Goal: Find specific page/section: Find specific page/section

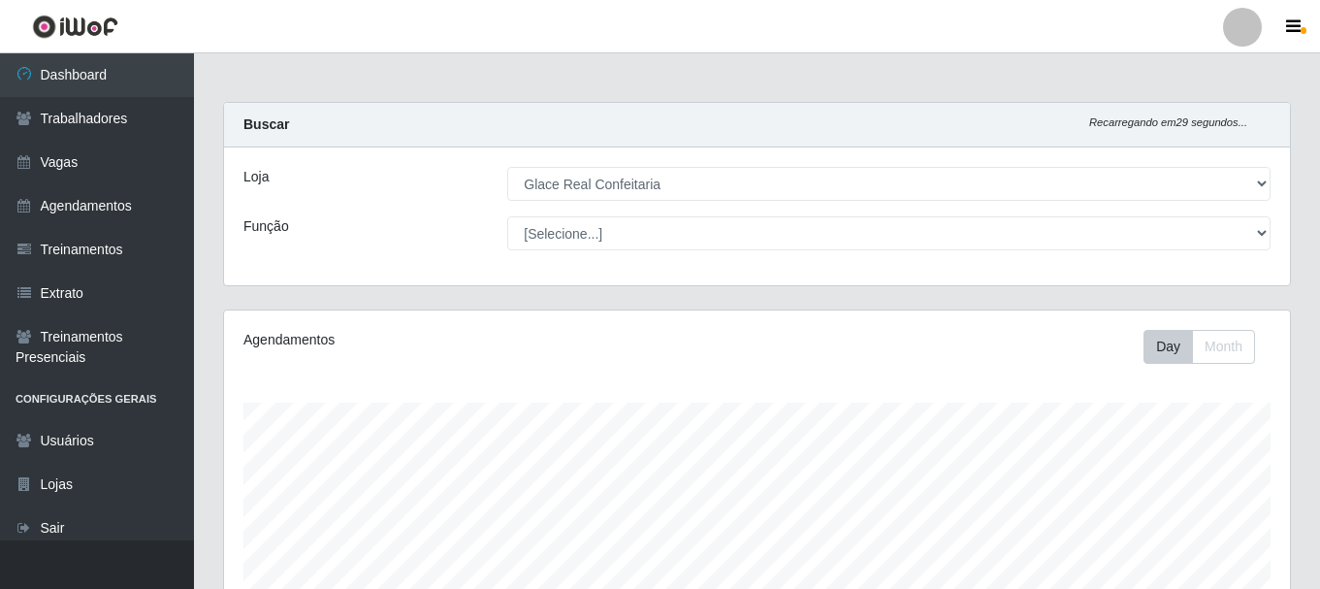
select select "445"
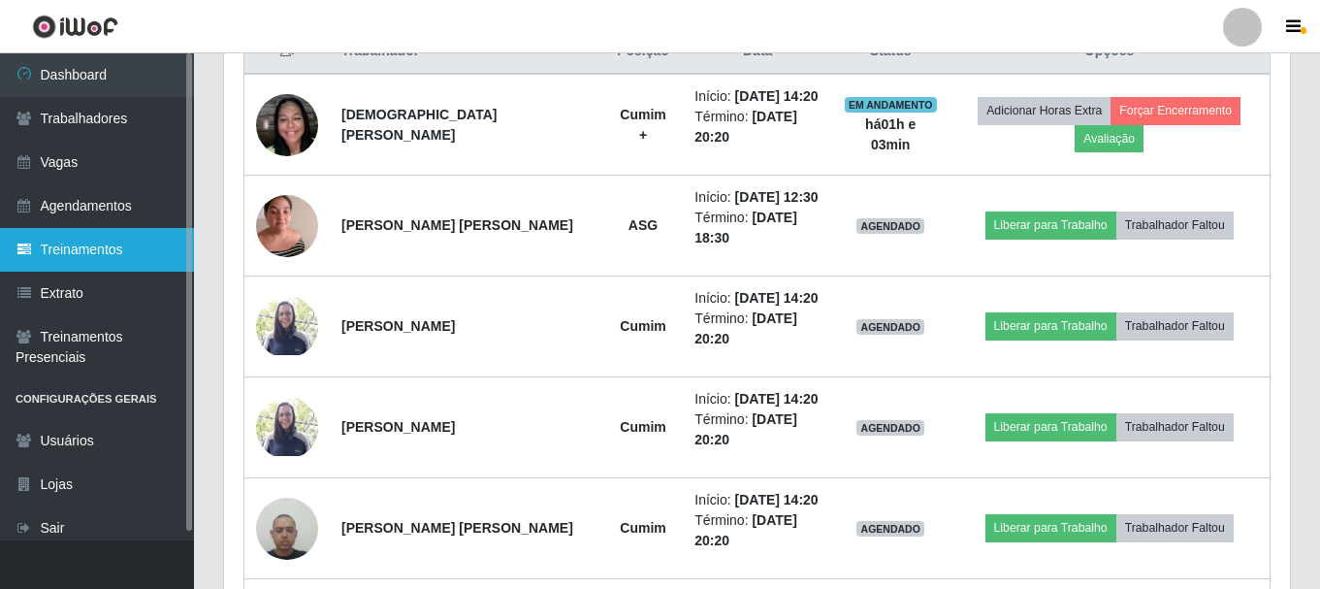
scroll to position [388, 0]
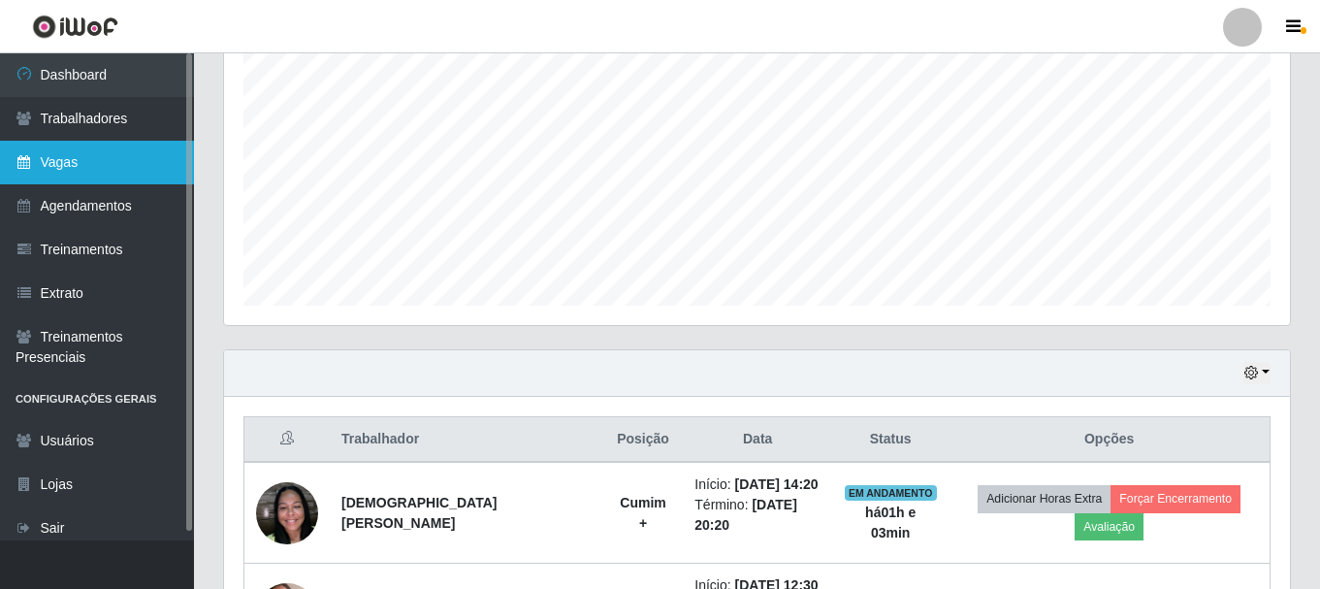
click at [130, 150] on link "Vagas" at bounding box center [97, 163] width 194 height 44
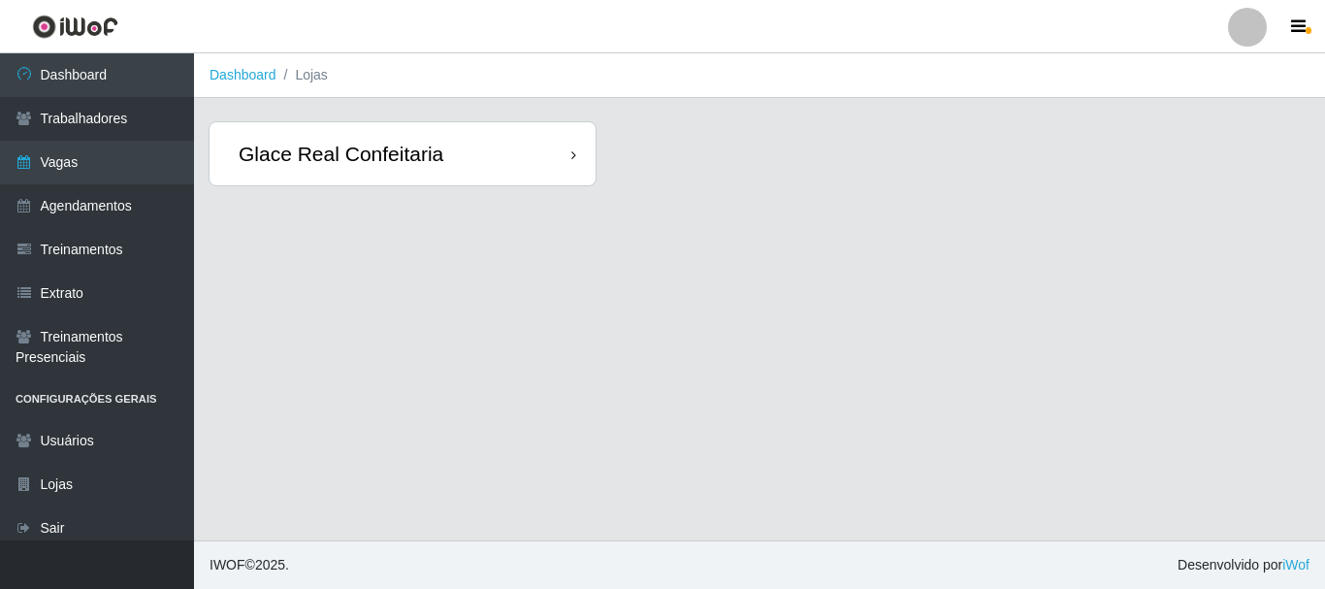
click at [451, 167] on div "Glace Real Confeitaria" at bounding box center [402, 153] width 386 height 63
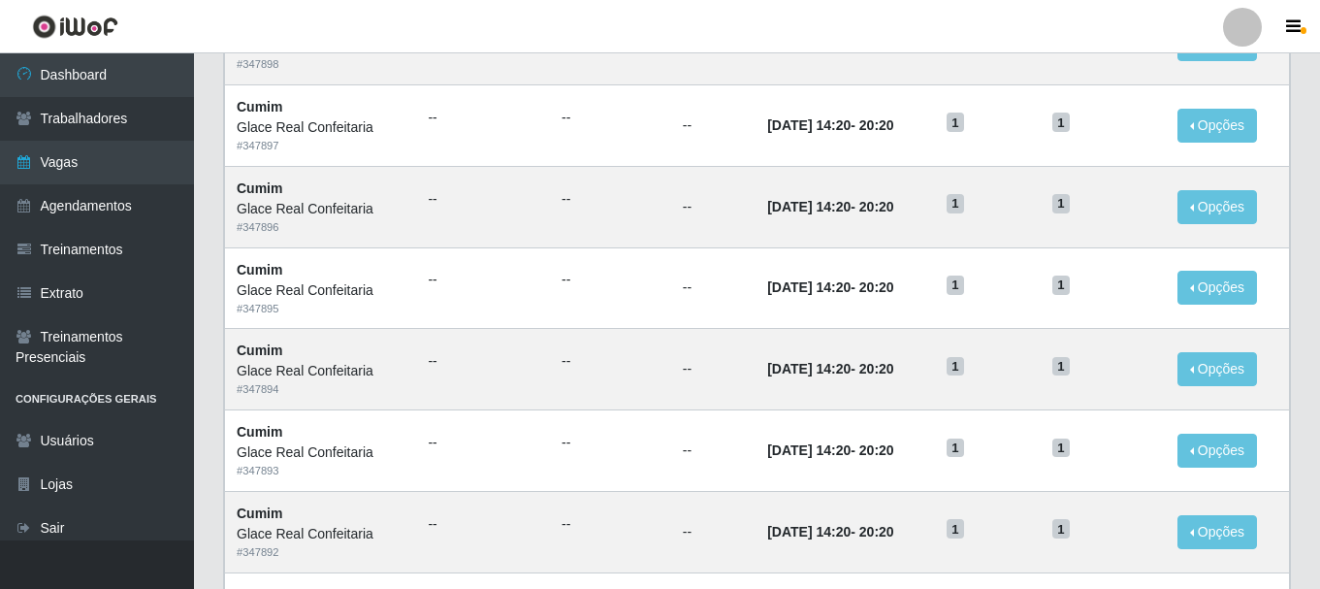
scroll to position [970, 0]
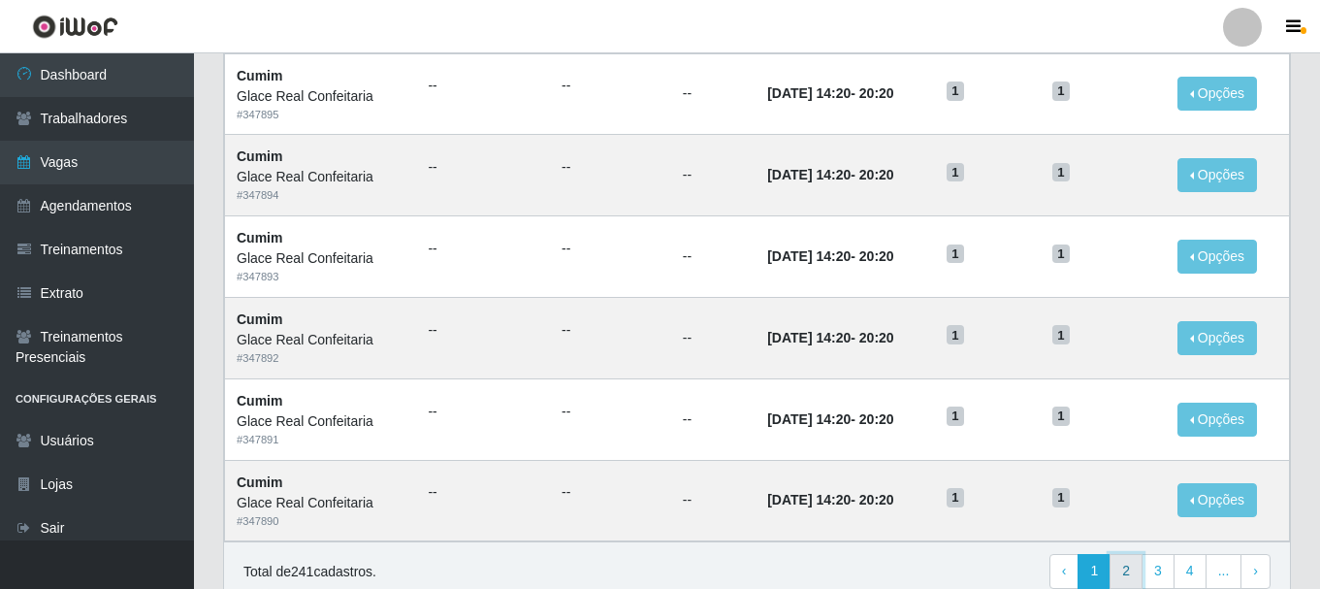
click at [1126, 569] on link "2" at bounding box center [1125, 571] width 33 height 35
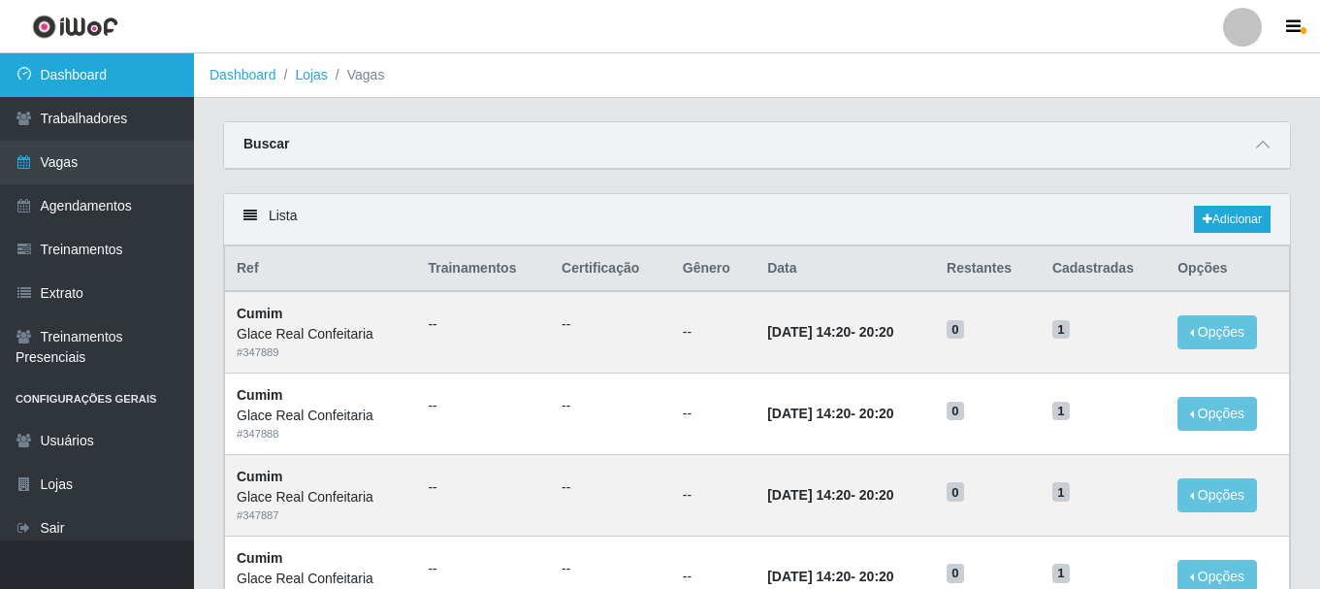
click at [91, 87] on link "Dashboard" at bounding box center [97, 75] width 194 height 44
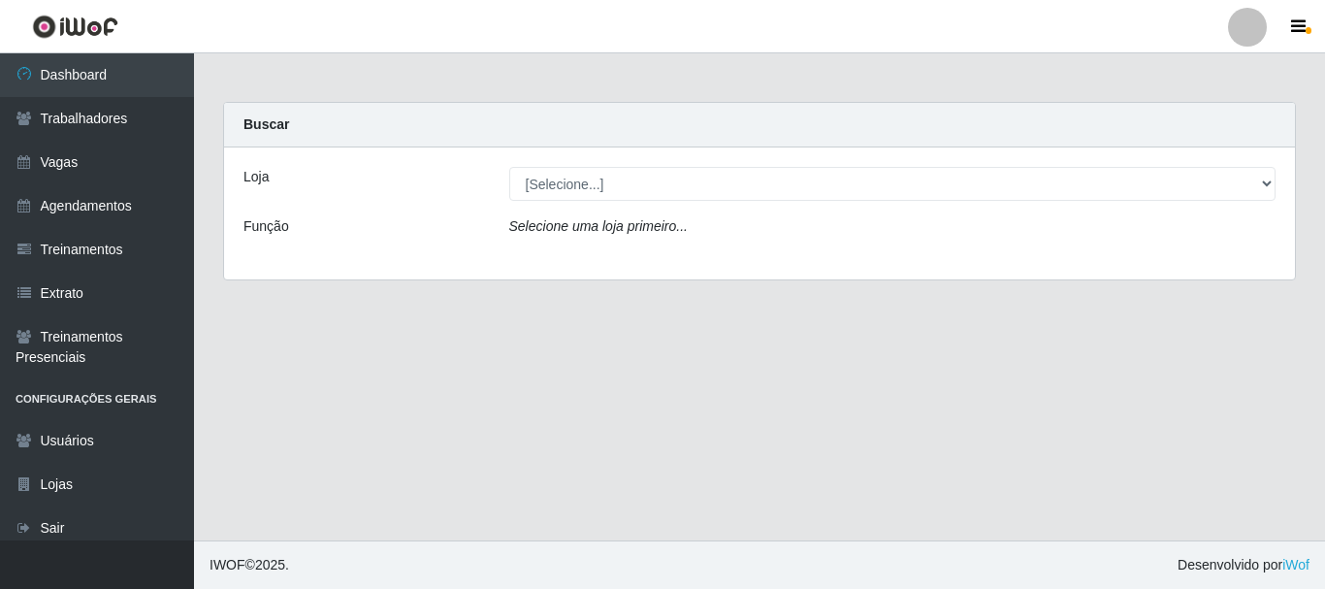
click at [664, 188] on select "[Selecione...] Glace Real Confeitaria" at bounding box center [892, 184] width 767 height 34
select select "445"
click at [509, 167] on select "[Selecione...] Glace Real Confeitaria" at bounding box center [892, 184] width 767 height 34
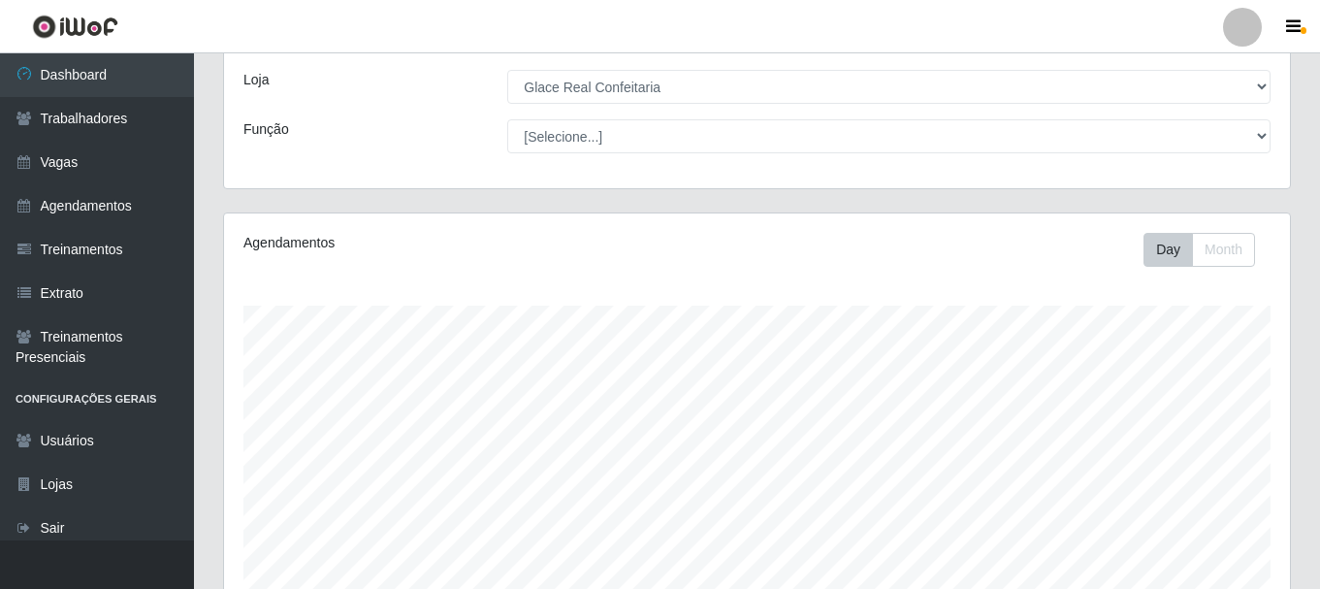
scroll to position [388, 0]
